Goal: Transaction & Acquisition: Purchase product/service

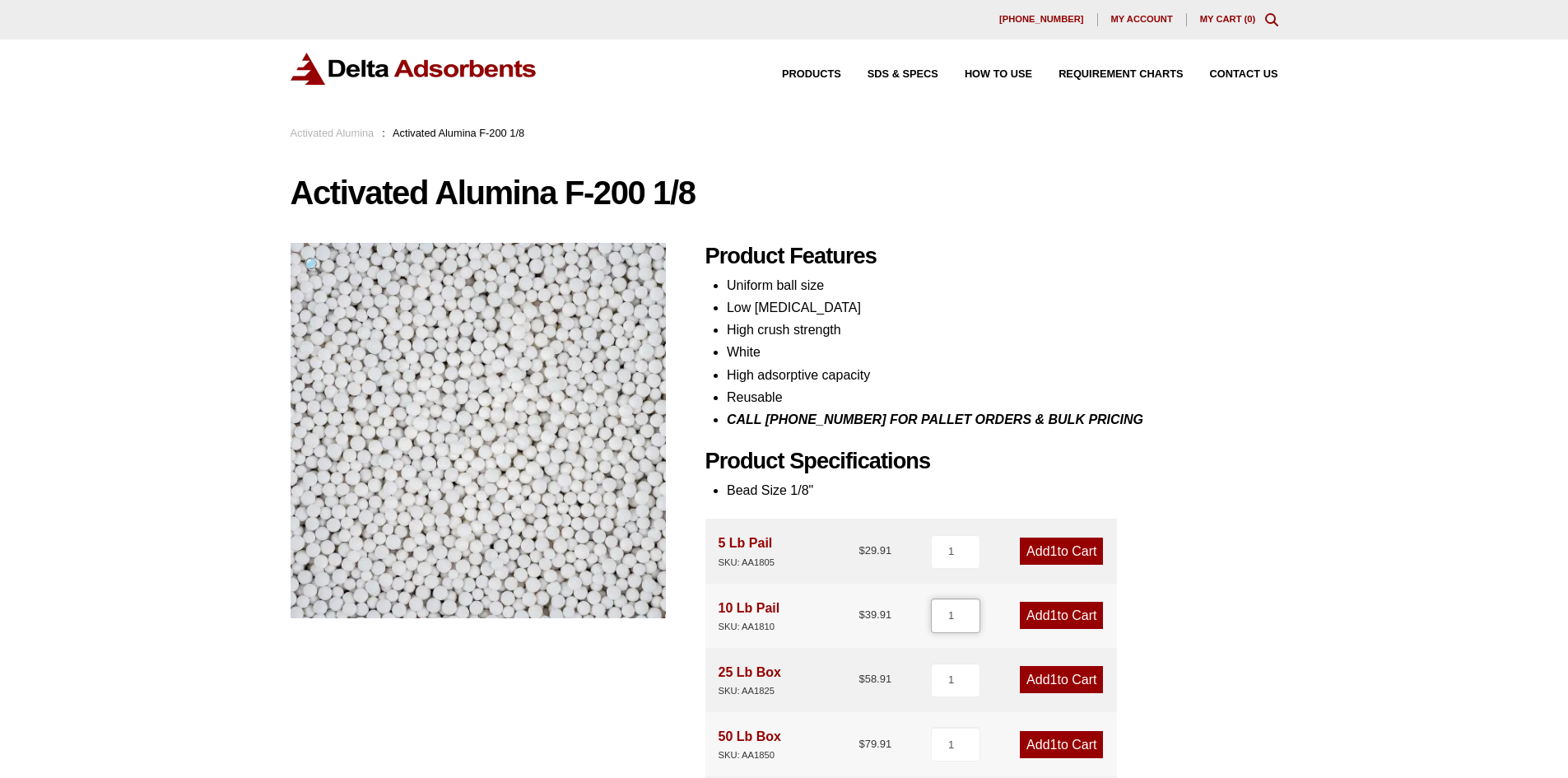
click at [951, 620] on input "1" at bounding box center [955, 616] width 49 height 35
type input "2"
click at [1045, 615] on link "Add 2 to Cart" at bounding box center [1061, 615] width 83 height 27
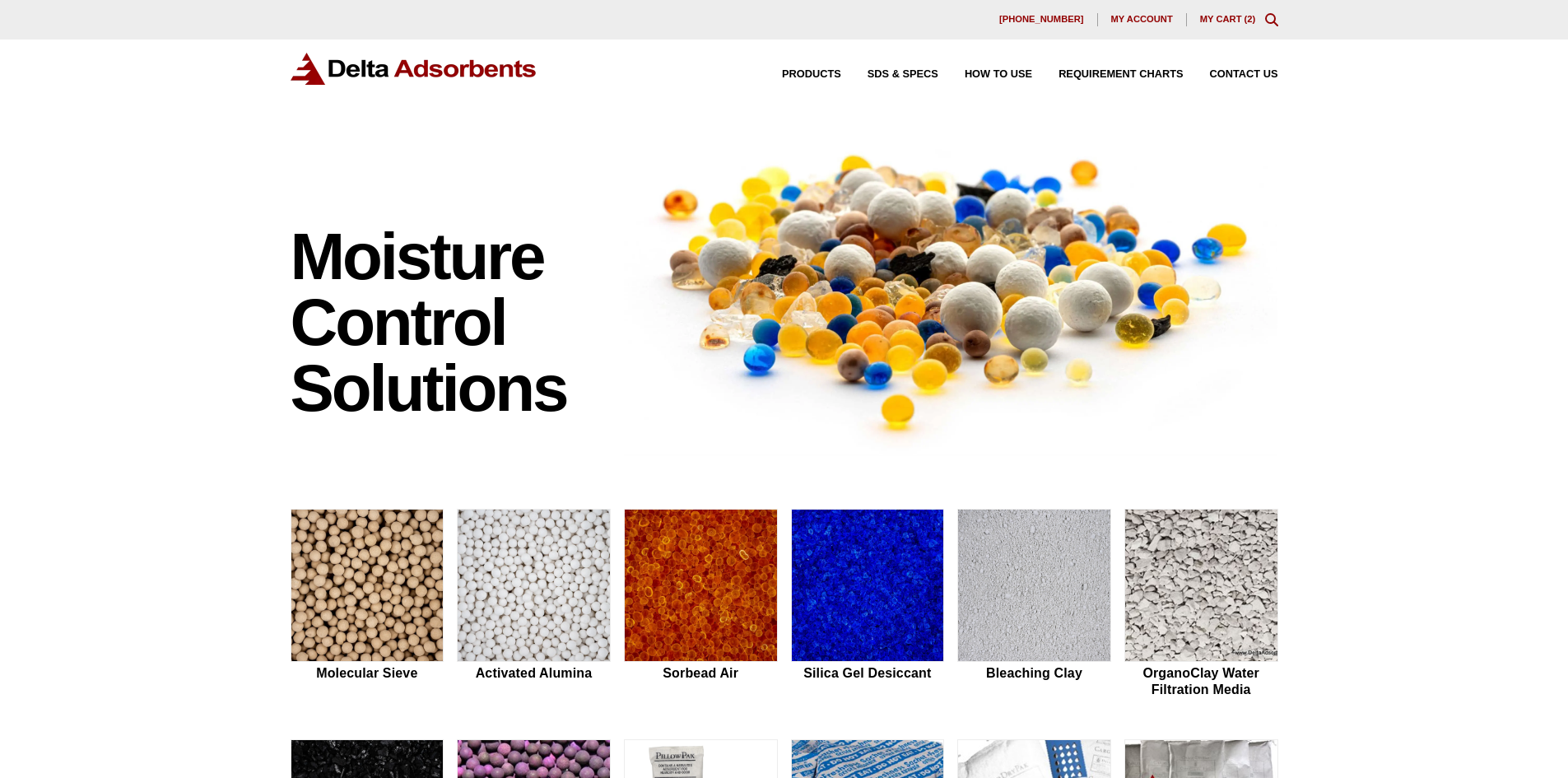
click at [1225, 17] on link "My Cart ( 2 )" at bounding box center [1228, 19] width 56 height 10
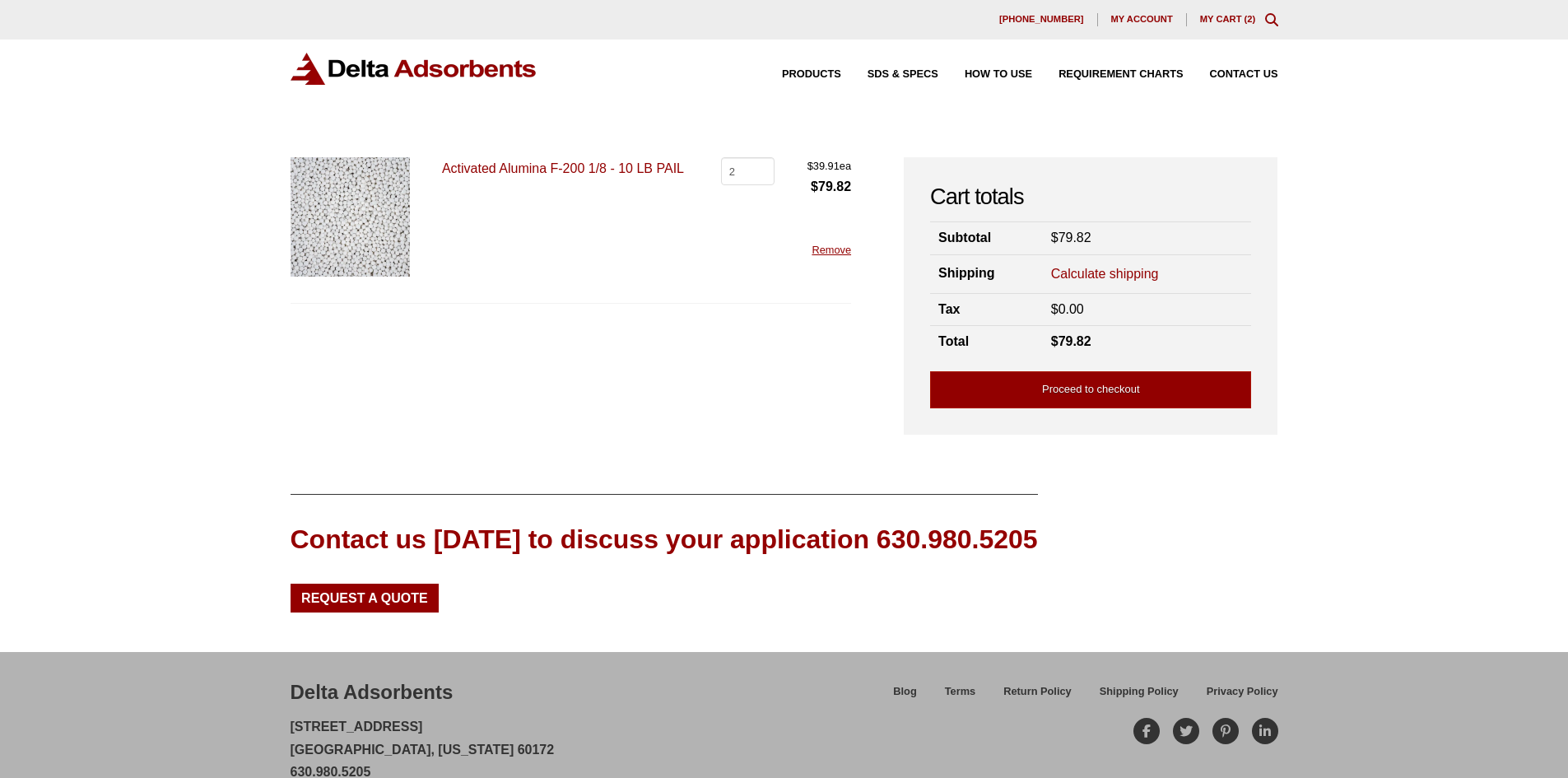
click at [1104, 271] on link "Calculate shipping" at bounding box center [1105, 274] width 108 height 18
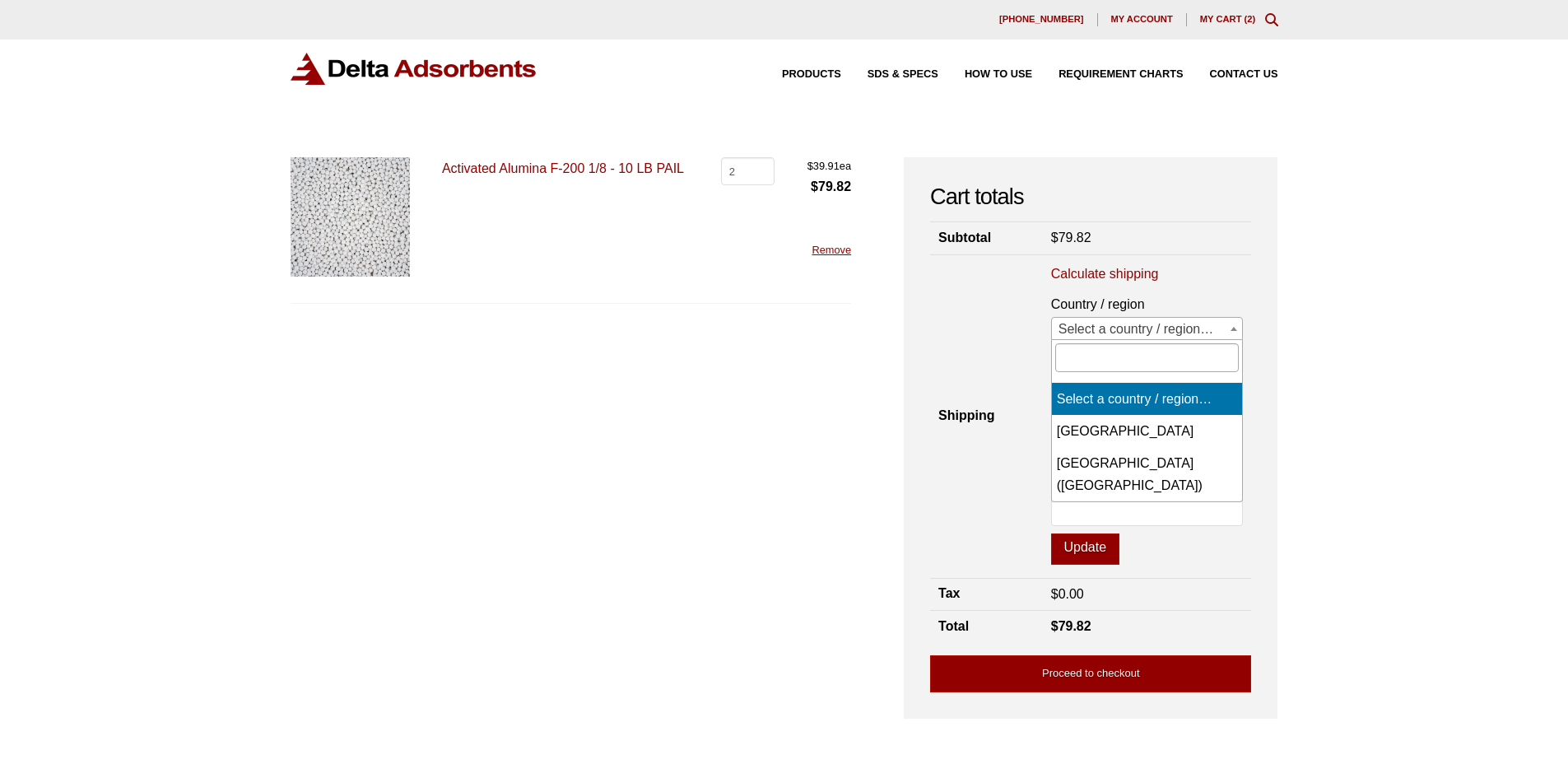
click at [1110, 329] on span "Select a country / region…" at bounding box center [1148, 329] width 191 height 23
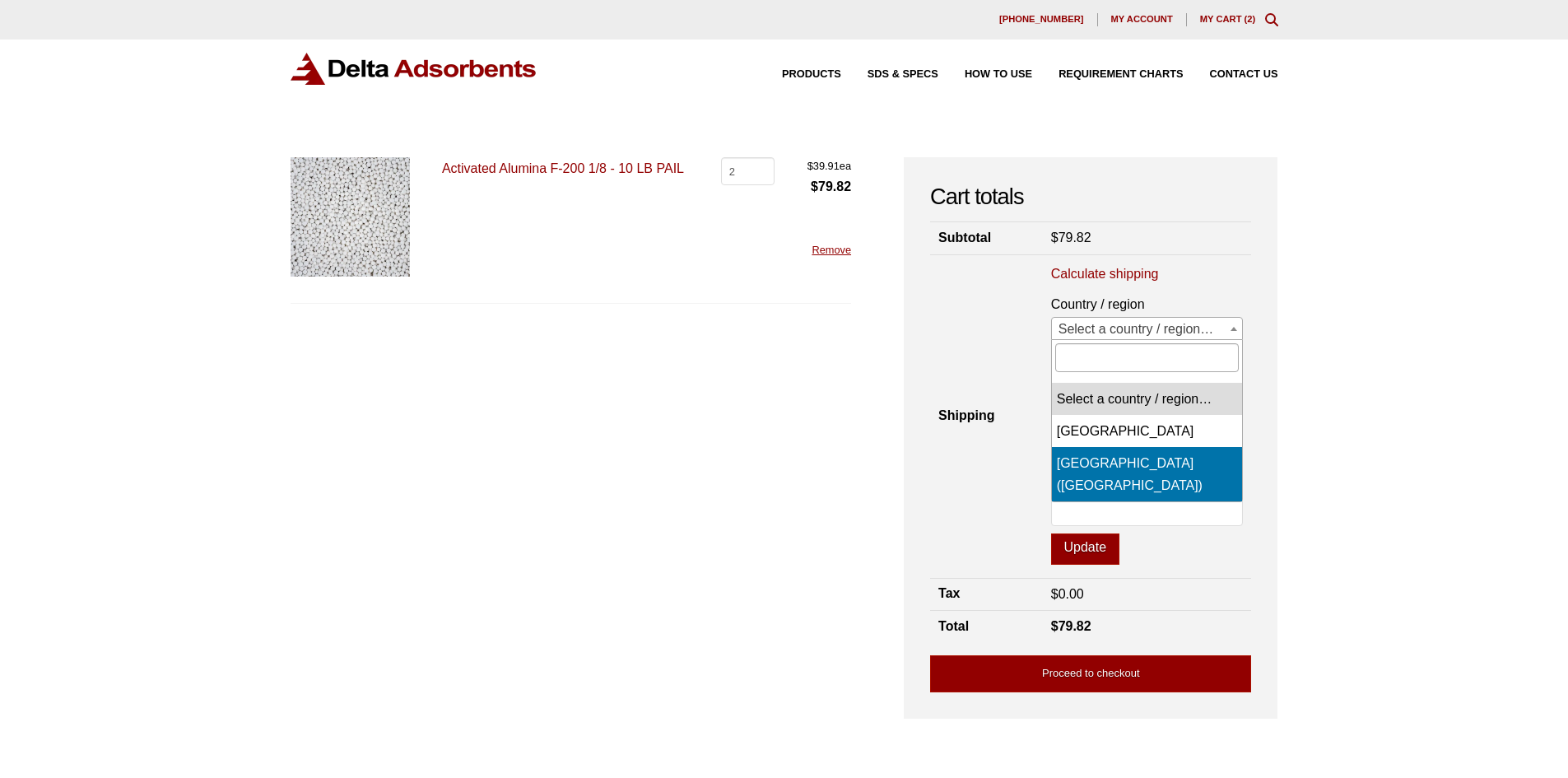
select select "US"
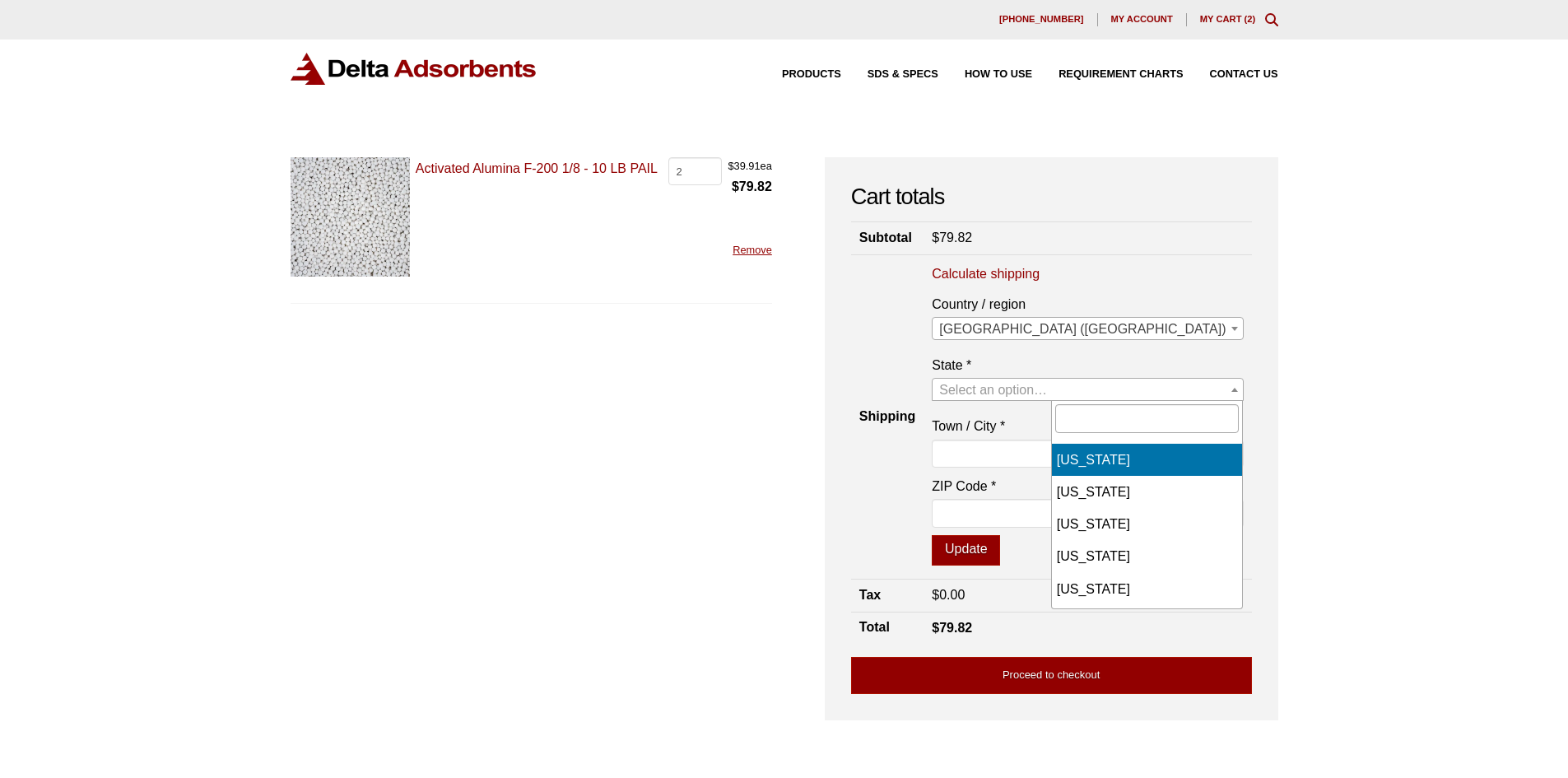
click at [1047, 391] on span "Select an option…" at bounding box center [993, 389] width 108 height 14
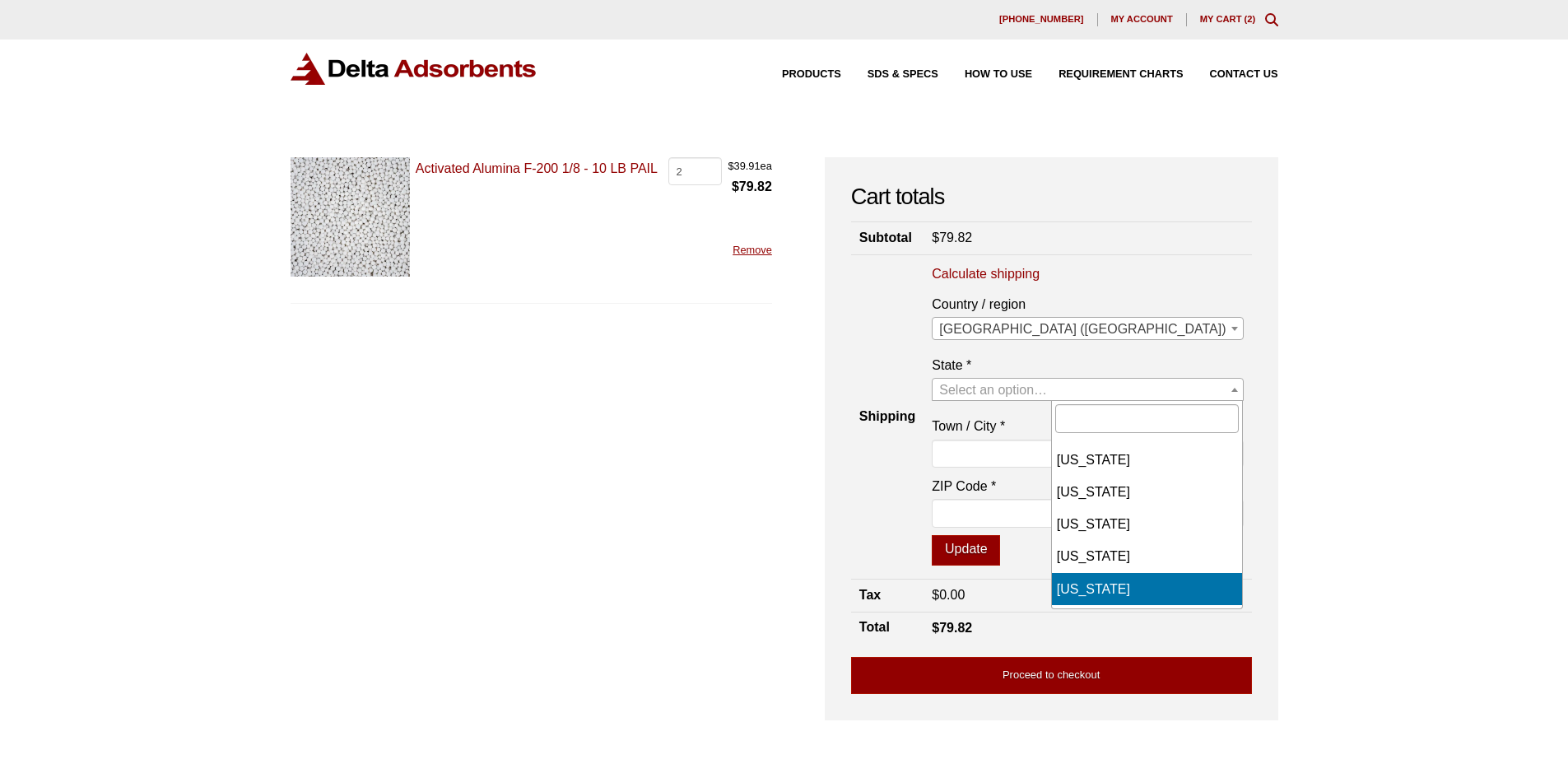
select select "CA"
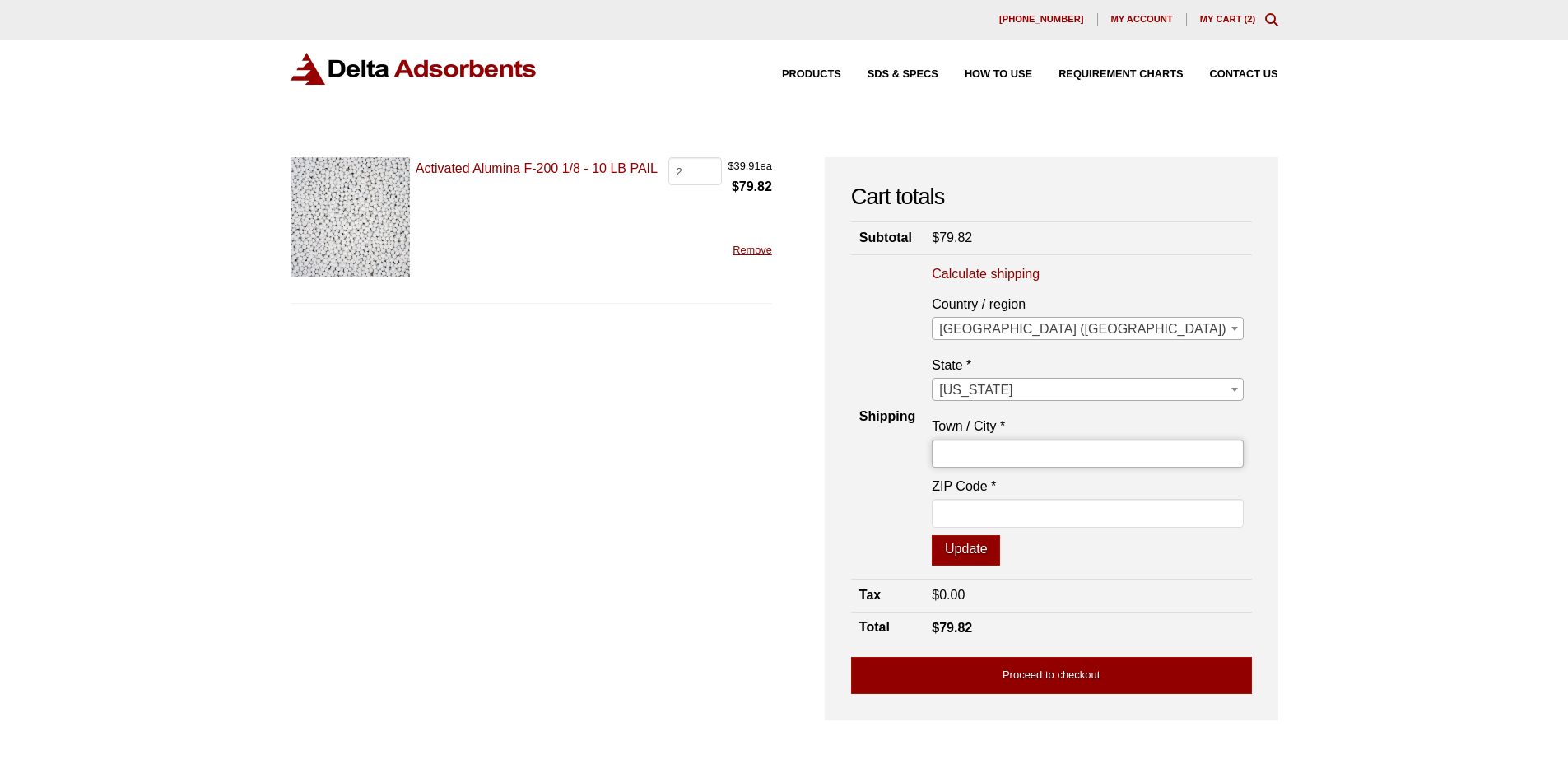
click at [1128, 448] on input "Town / City *" at bounding box center [1087, 453] width 311 height 28
type input "SANTA BARBARA"
type input "93111"
click at [1000, 552] on button "Update" at bounding box center [965, 551] width 68 height 31
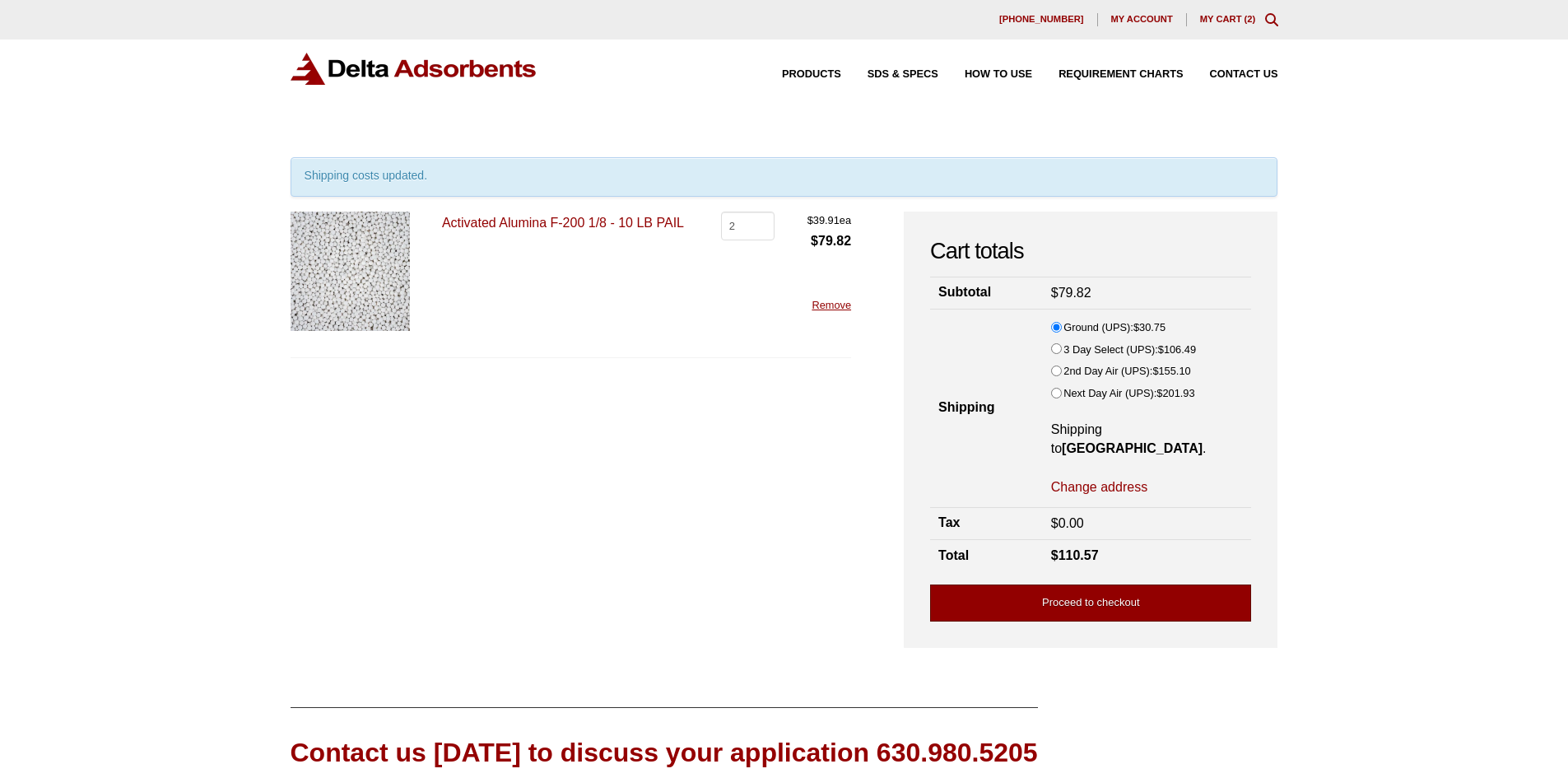
click at [1075, 608] on link "Proceed to checkout" at bounding box center [1090, 602] width 321 height 37
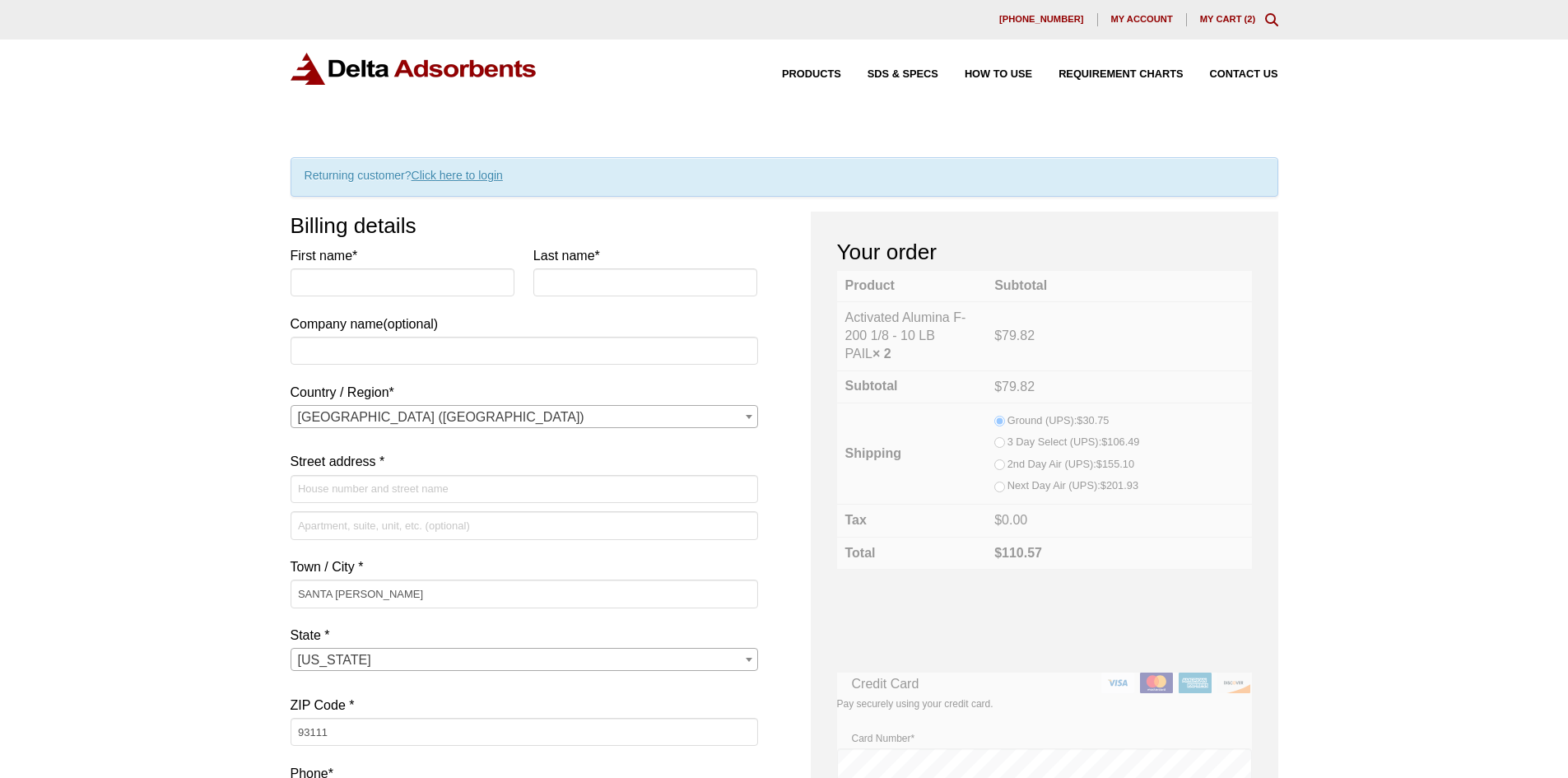
select select "CA"
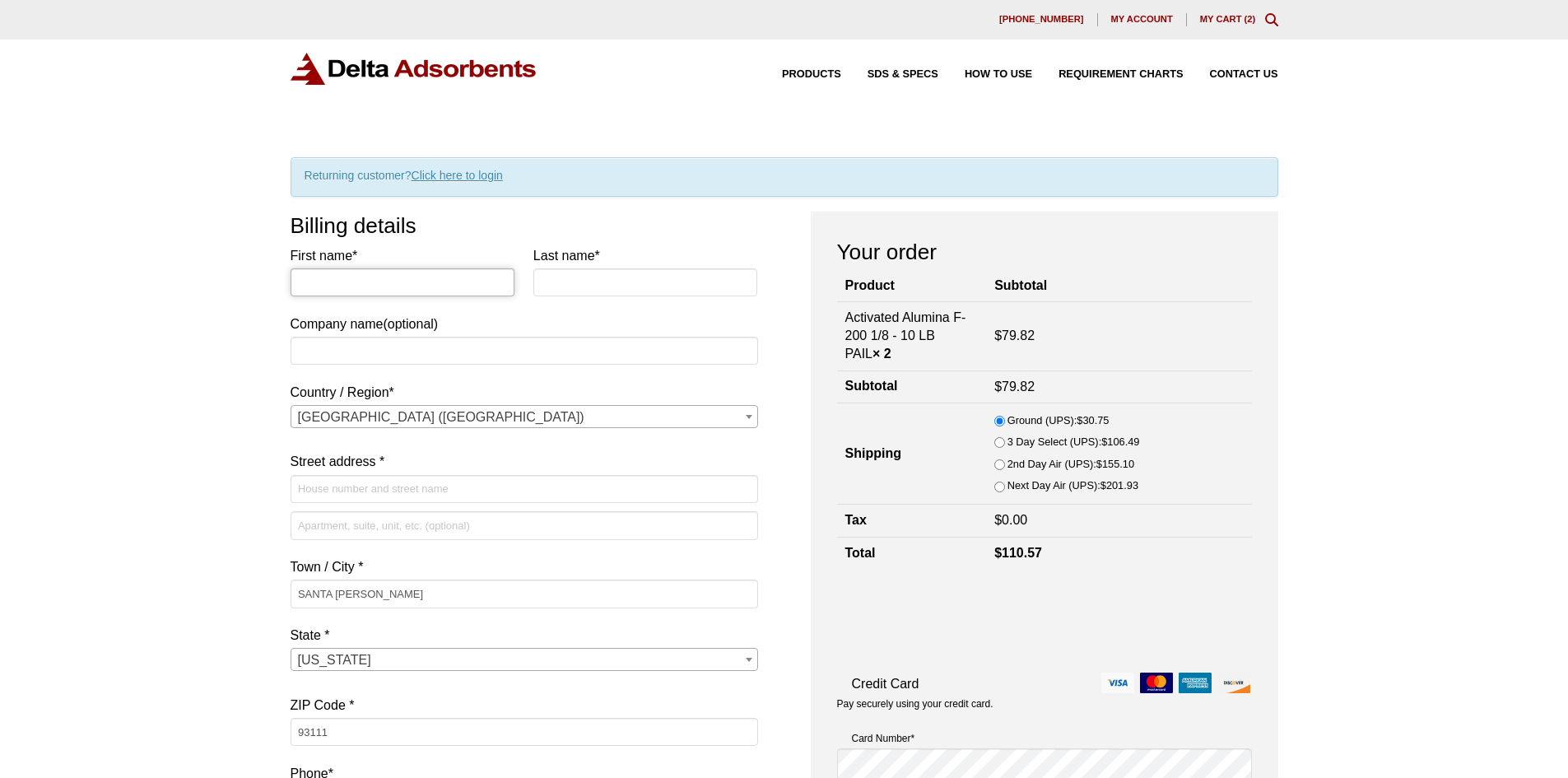
click at [479, 284] on input "First name *" at bounding box center [402, 282] width 225 height 28
type input "[PERSON_NAME]"
type input "Google LLC"
type input "301 mentor Dr"
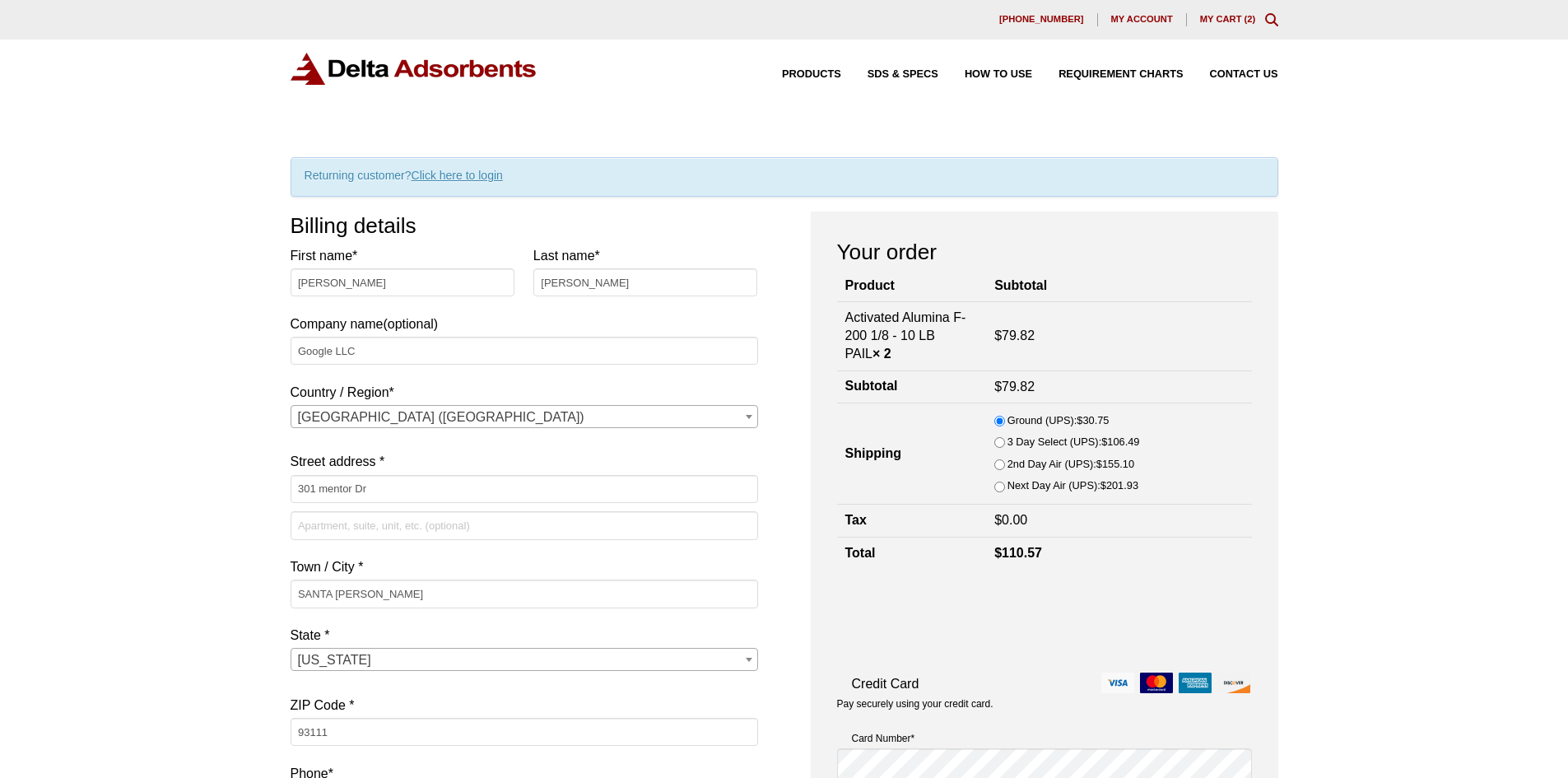
type input "8184562373"
type input "[EMAIL_ADDRESS][DOMAIN_NAME]"
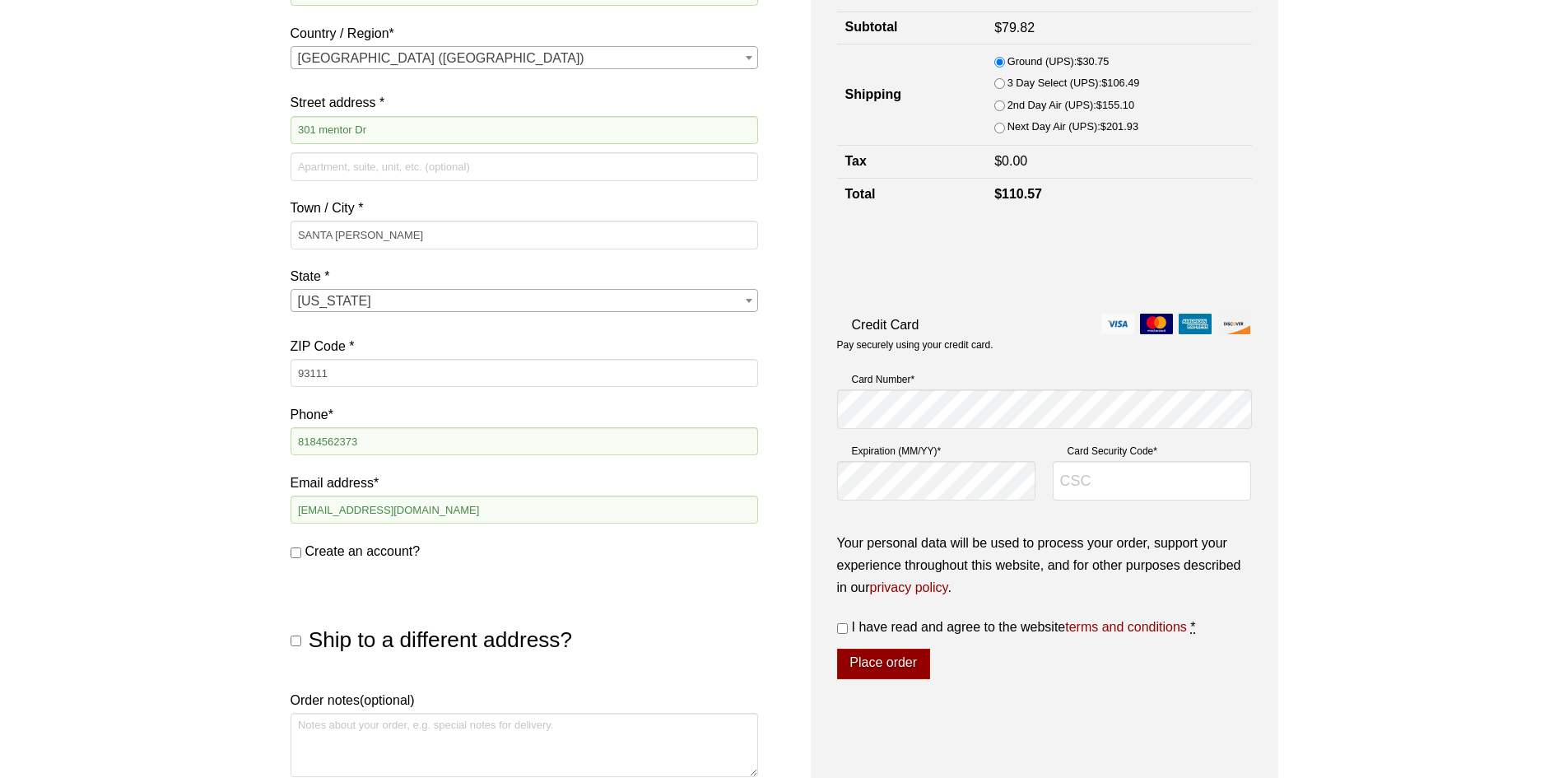
scroll to position [362, 0]
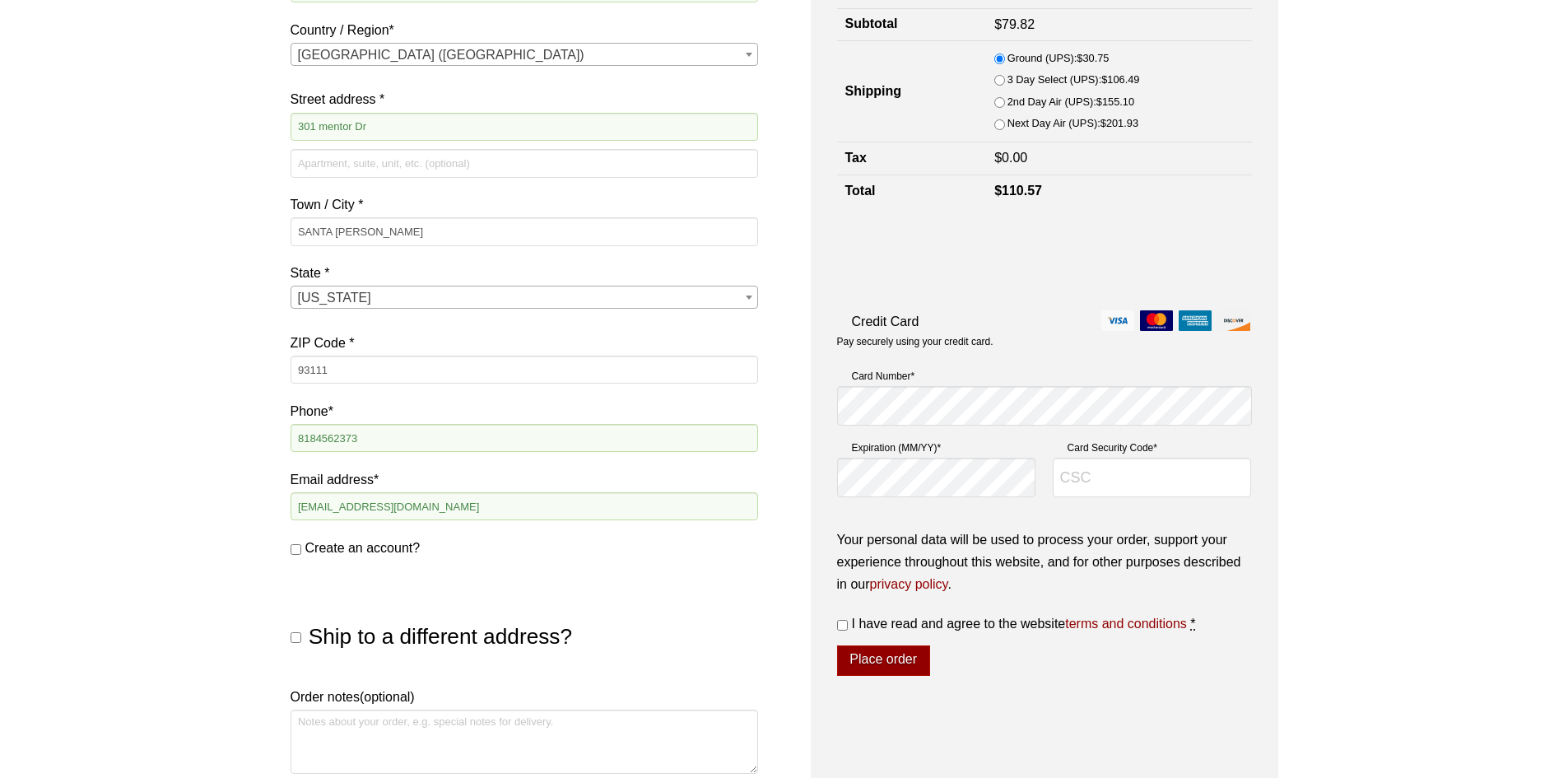
click at [342, 546] on span "Create an account?" at bounding box center [363, 547] width 115 height 14
click at [301, 546] on input "Create an account?" at bounding box center [295, 549] width 11 height 11
checkbox input "true"
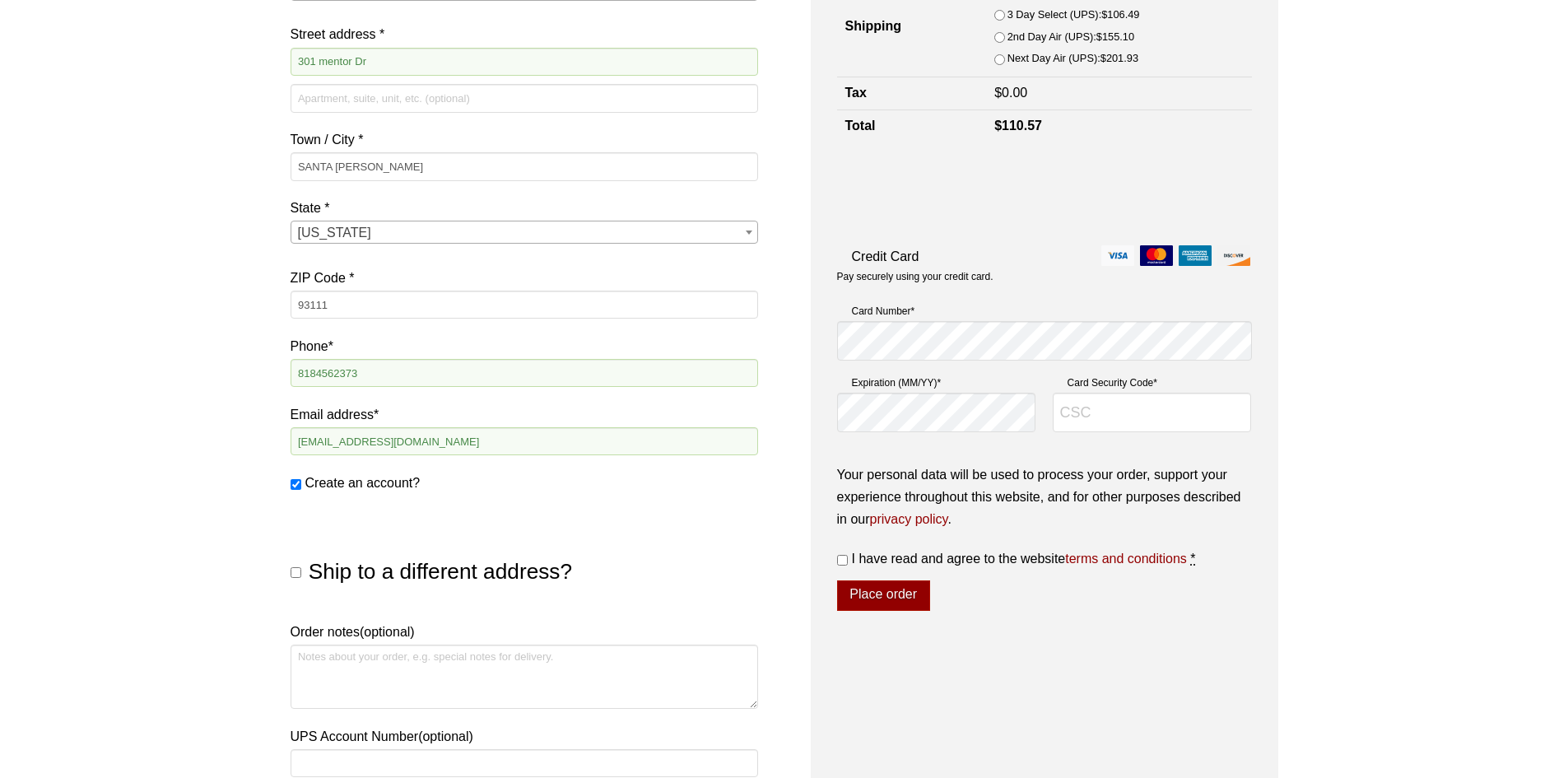
scroll to position [418, 0]
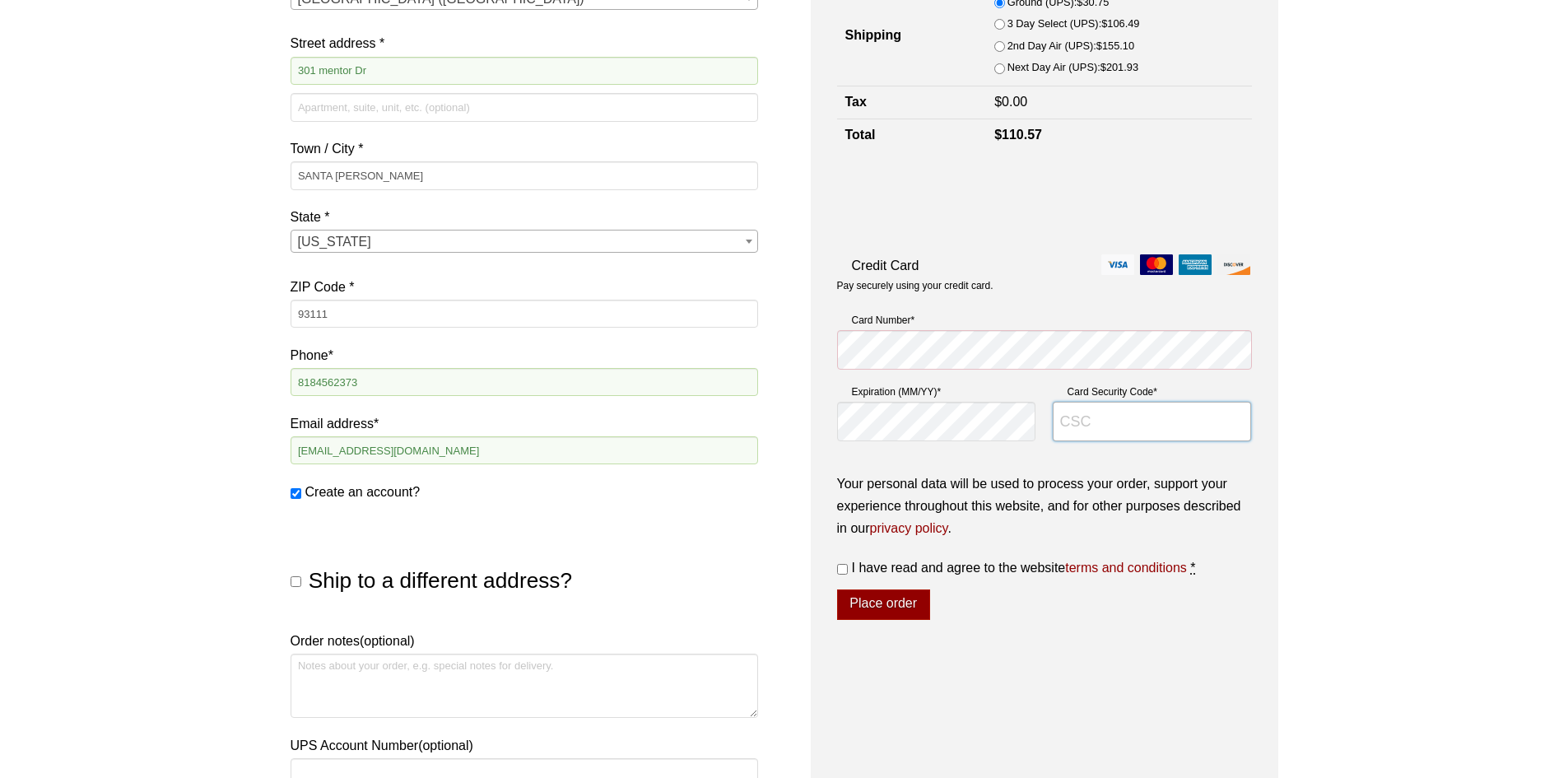
type input "031"
click at [847, 567] on label "I have read and agree to the website terms and conditions *" at bounding box center [1044, 567] width 415 height 22
click at [847, 567] on input "I have read and agree to the website terms and conditions *" at bounding box center [842, 569] width 11 height 11
checkbox input "true"
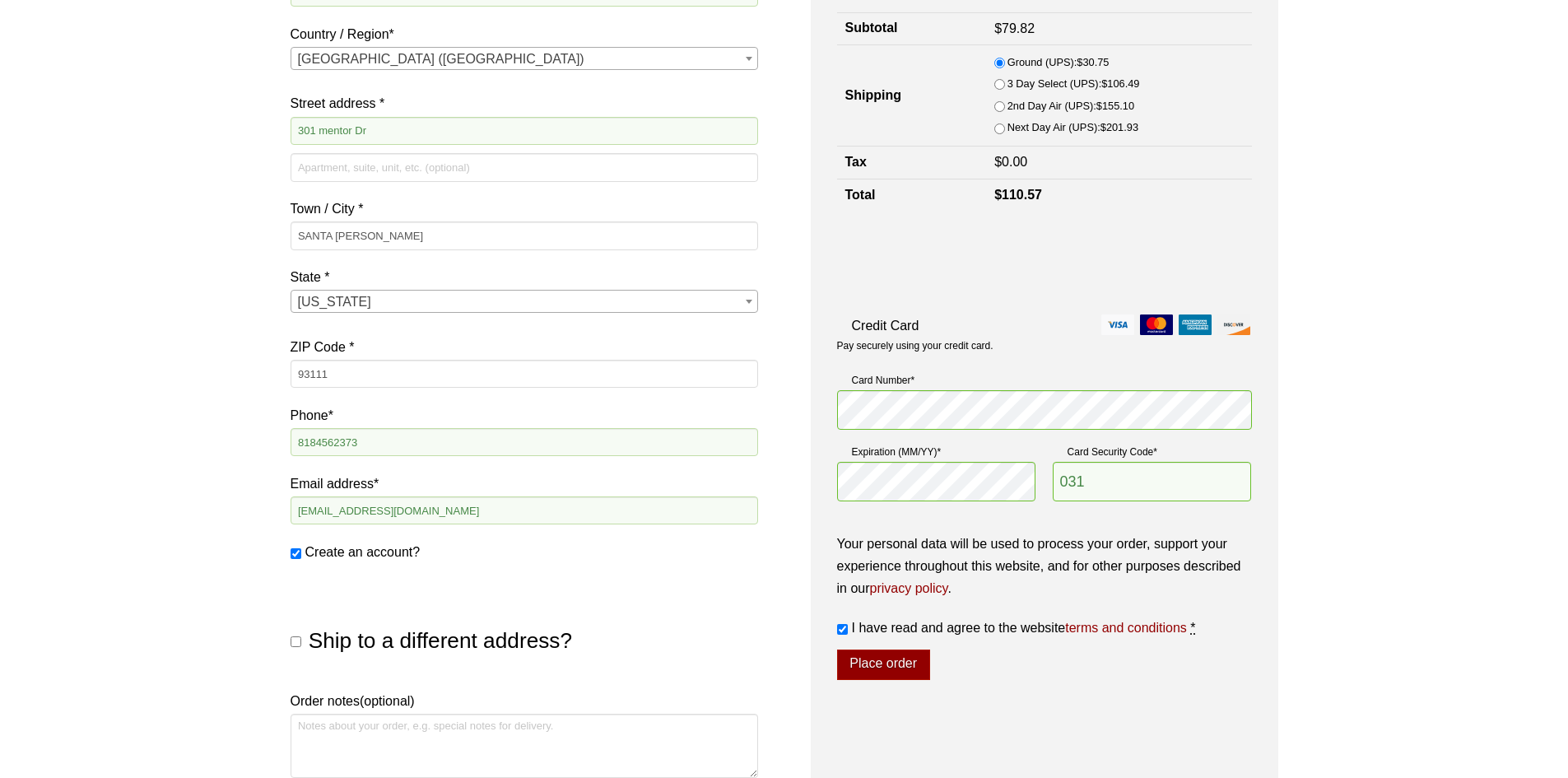
scroll to position [367, 0]
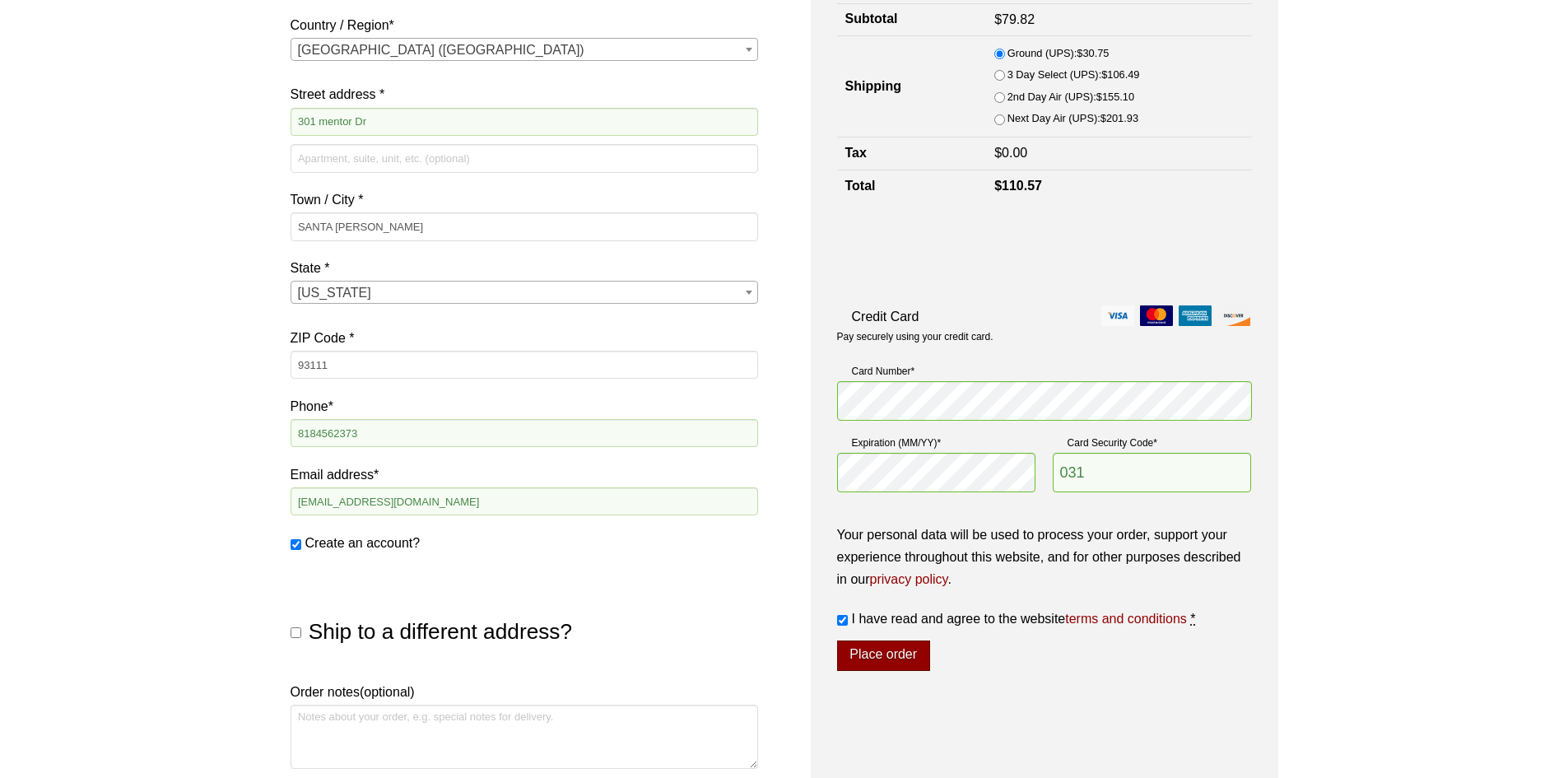
click at [876, 653] on button "Place order" at bounding box center [883, 656] width 93 height 31
